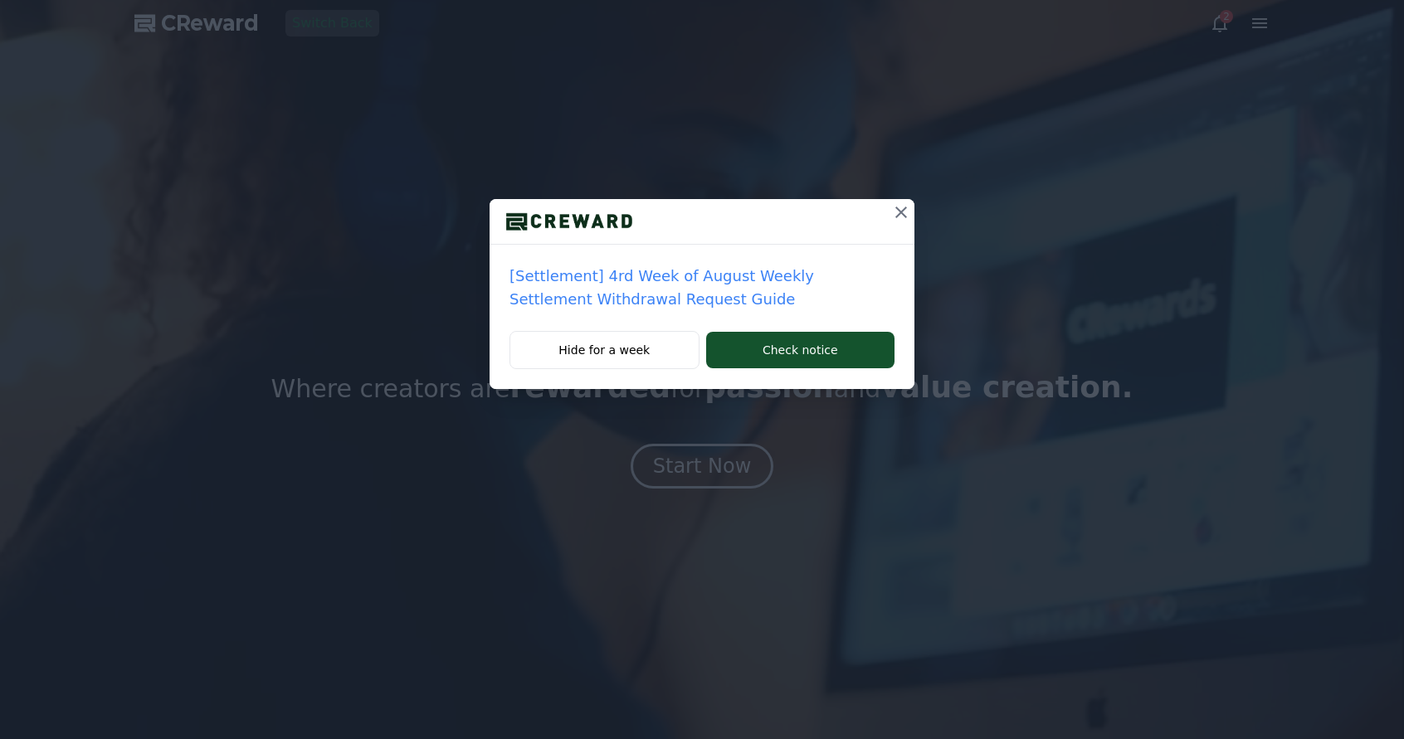
click at [900, 207] on icon at bounding box center [901, 212] width 20 height 20
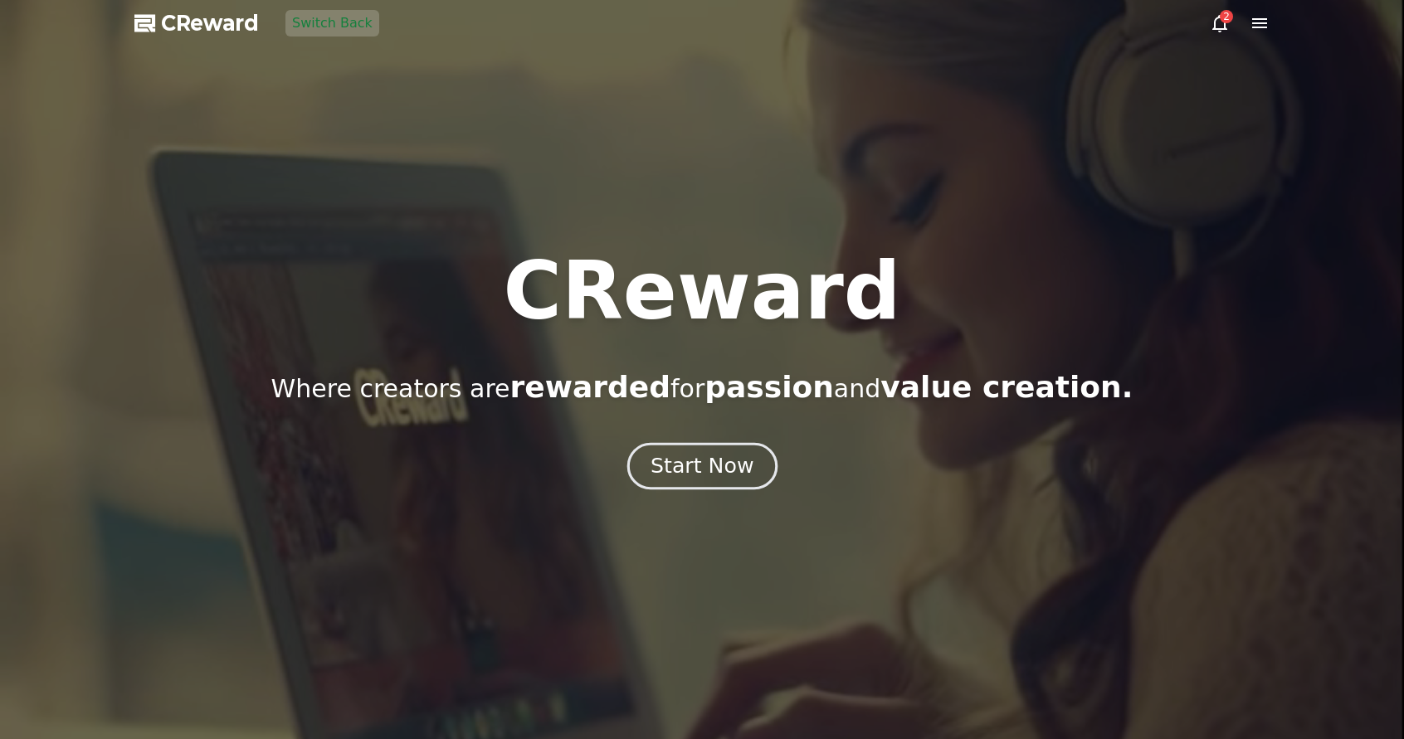
click at [698, 451] on button "Start Now" at bounding box center [701, 465] width 150 height 47
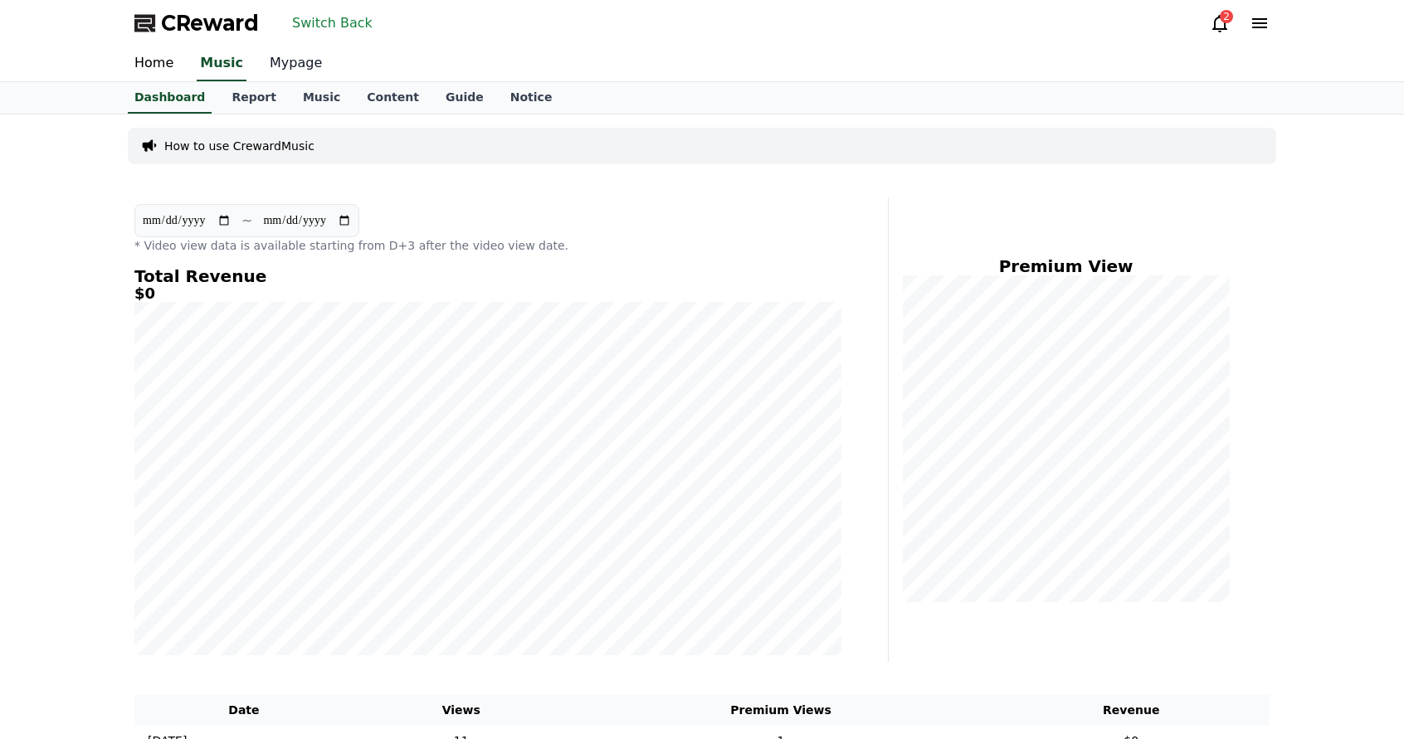
click at [289, 66] on link "Mypage" at bounding box center [295, 63] width 79 height 35
select select "**********"
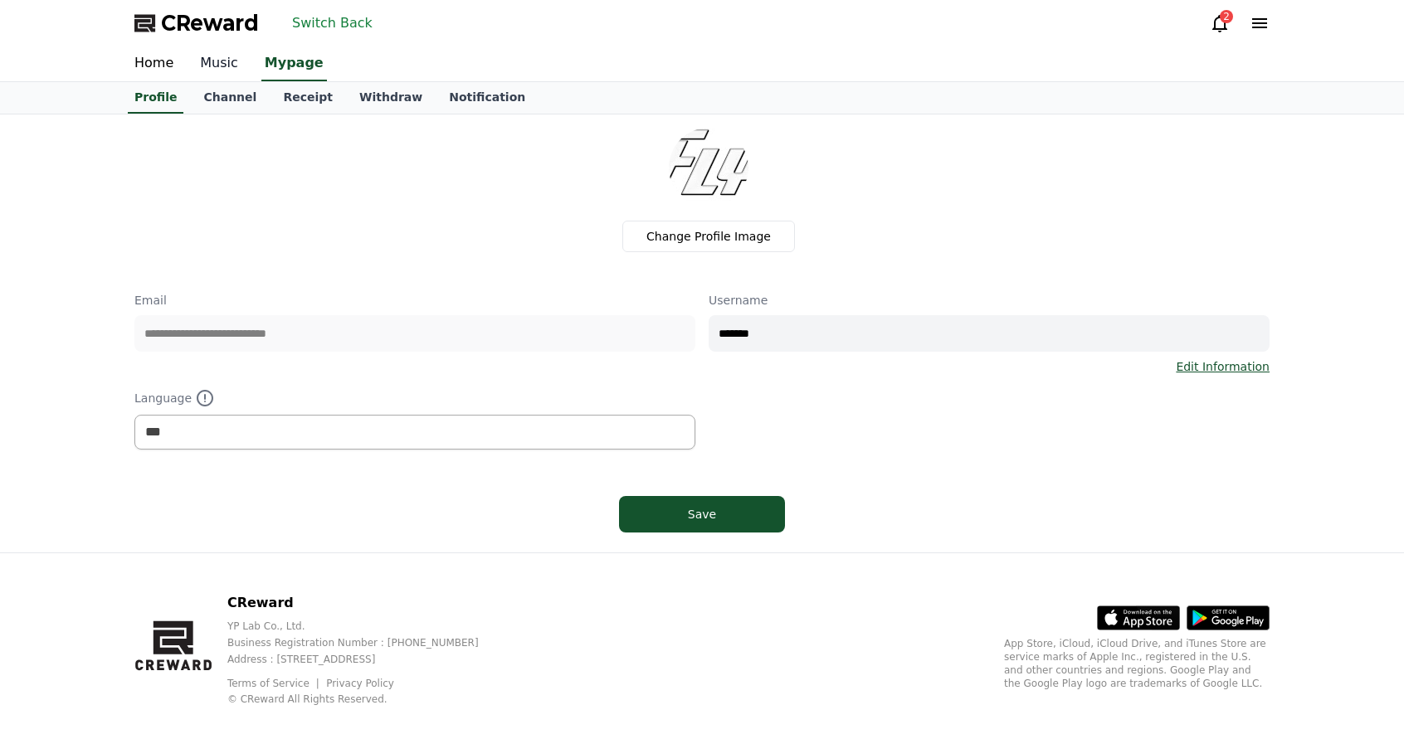
click at [231, 65] on link "Music" at bounding box center [219, 63] width 65 height 35
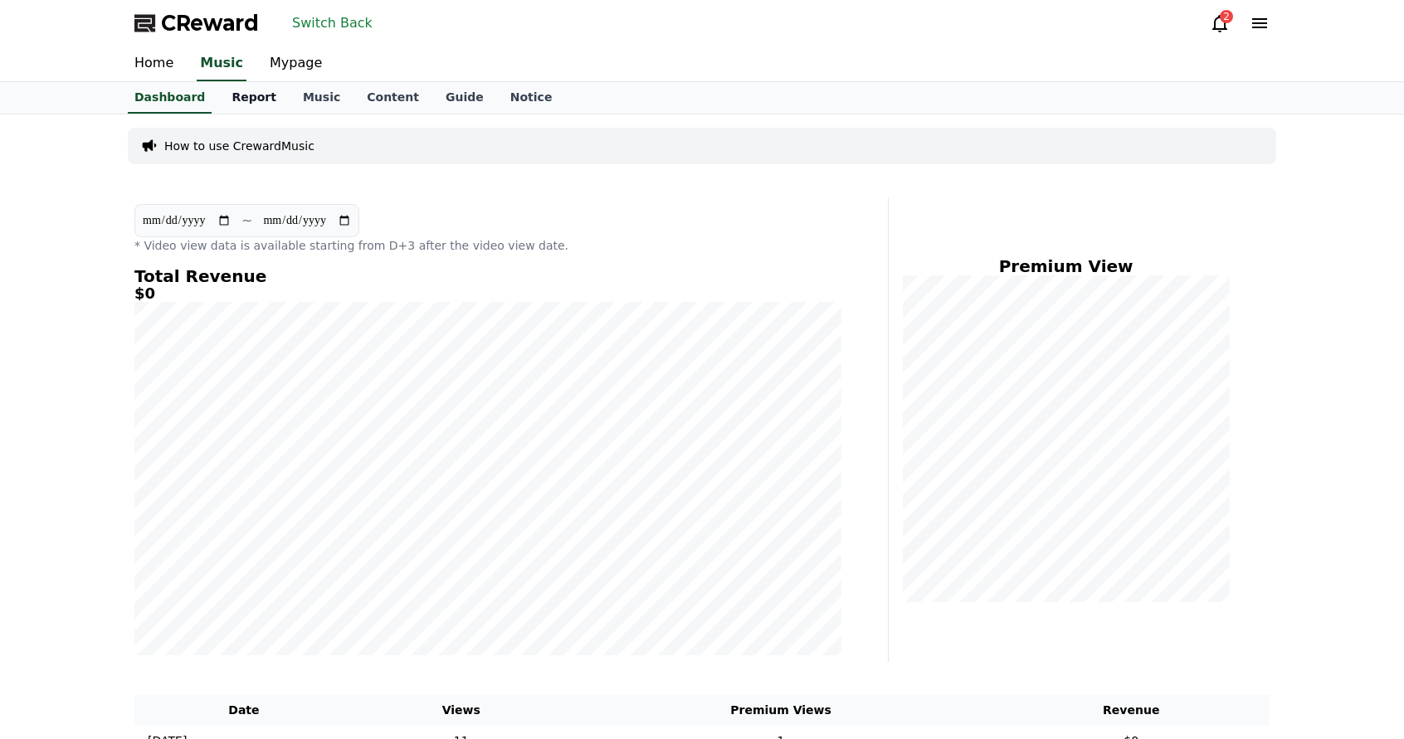
click at [253, 100] on link "Report" at bounding box center [253, 98] width 71 height 32
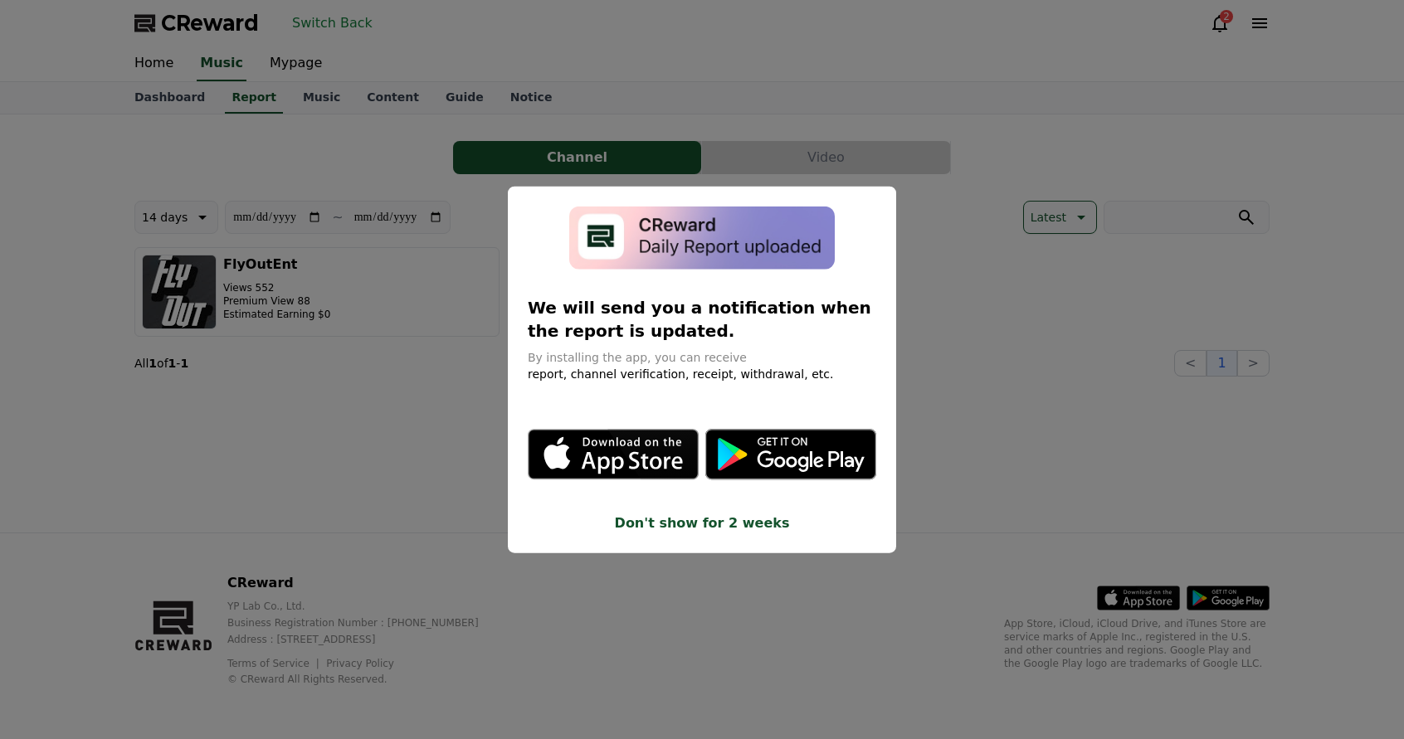
click at [0, 0] on div "**********" at bounding box center [0, 0] width 0 height 0
drag, startPoint x: 344, startPoint y: 295, endPoint x: 345, endPoint y: 305, distance: 10.1
click at [344, 296] on button "close modal" at bounding box center [702, 369] width 1404 height 739
click at [339, 296] on button "FlyOutEnt Views 552 Premium View 88 Estimated Earning $0" at bounding box center [316, 292] width 365 height 90
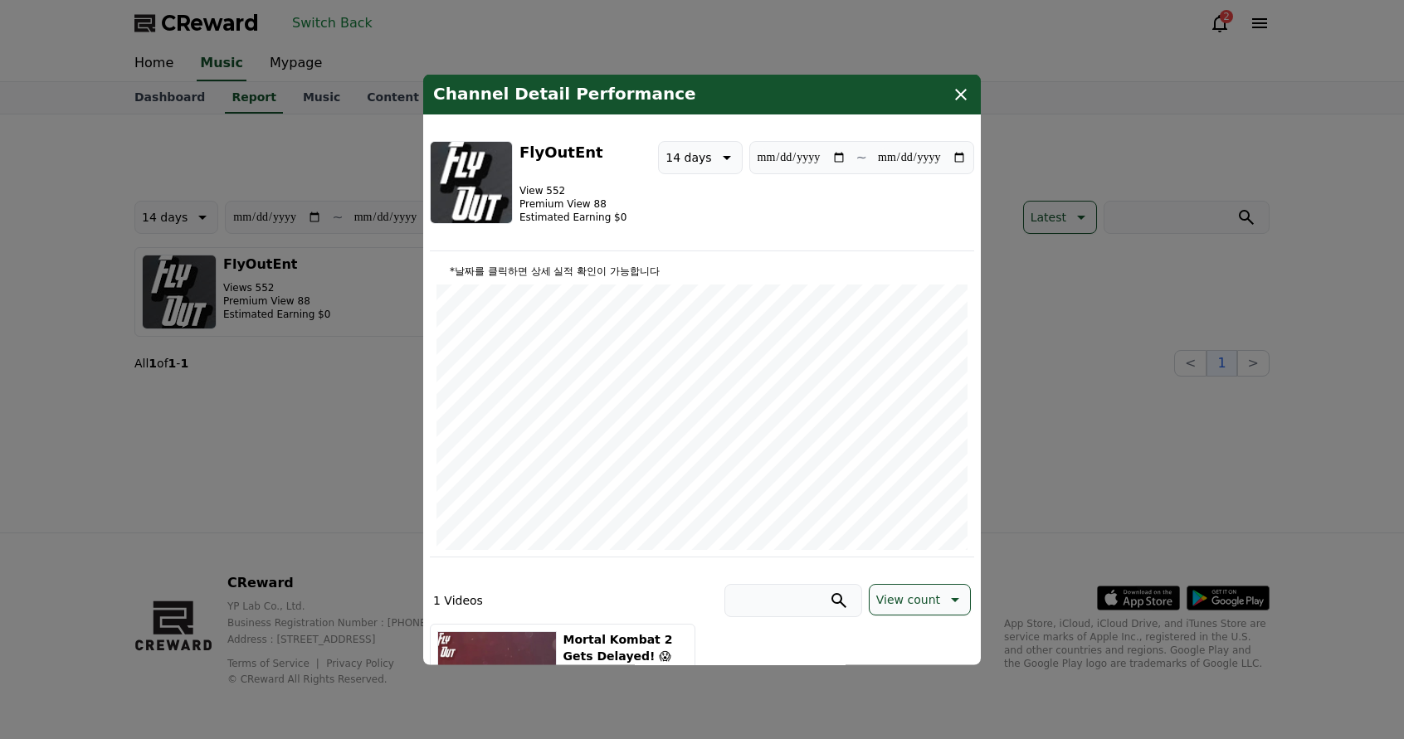
click at [1047, 380] on button "close modal" at bounding box center [702, 369] width 1404 height 739
